Goal: Navigation & Orientation: Find specific page/section

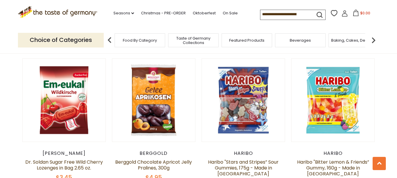
scroll to position [1755, 0]
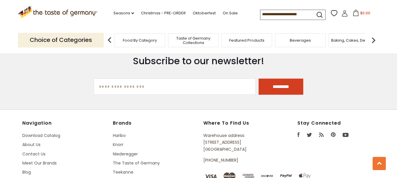
click at [299, 120] on div "Stay Connected facebook Facebook twitter Twitter RSS RSS pinterest Pinterest yo…" at bounding box center [336, 129] width 78 height 19
click at [299, 133] on icon at bounding box center [298, 135] width 2 height 5
drag, startPoint x: 248, startPoint y: 118, endPoint x: 204, endPoint y: 120, distance: 44.4
click at [204, 133] on p "Warehouse address: [STREET_ADDRESS]" at bounding box center [236, 143] width 67 height 21
drag, startPoint x: 255, startPoint y: 122, endPoint x: 203, endPoint y: 113, distance: 52.5
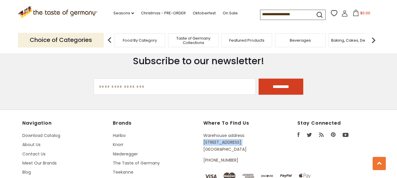
copy p "[STREET_ADDRESS]"
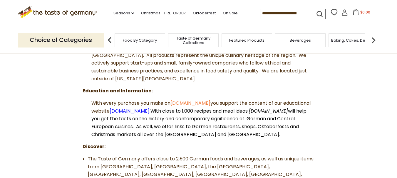
scroll to position [176, 0]
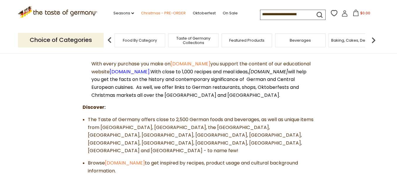
click at [154, 12] on link "Christmas - PRE-ORDER" at bounding box center [163, 13] width 45 height 6
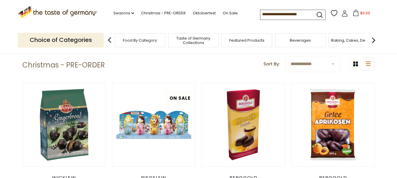
scroll to position [147, 0]
